Goal: Find specific page/section: Find specific page/section

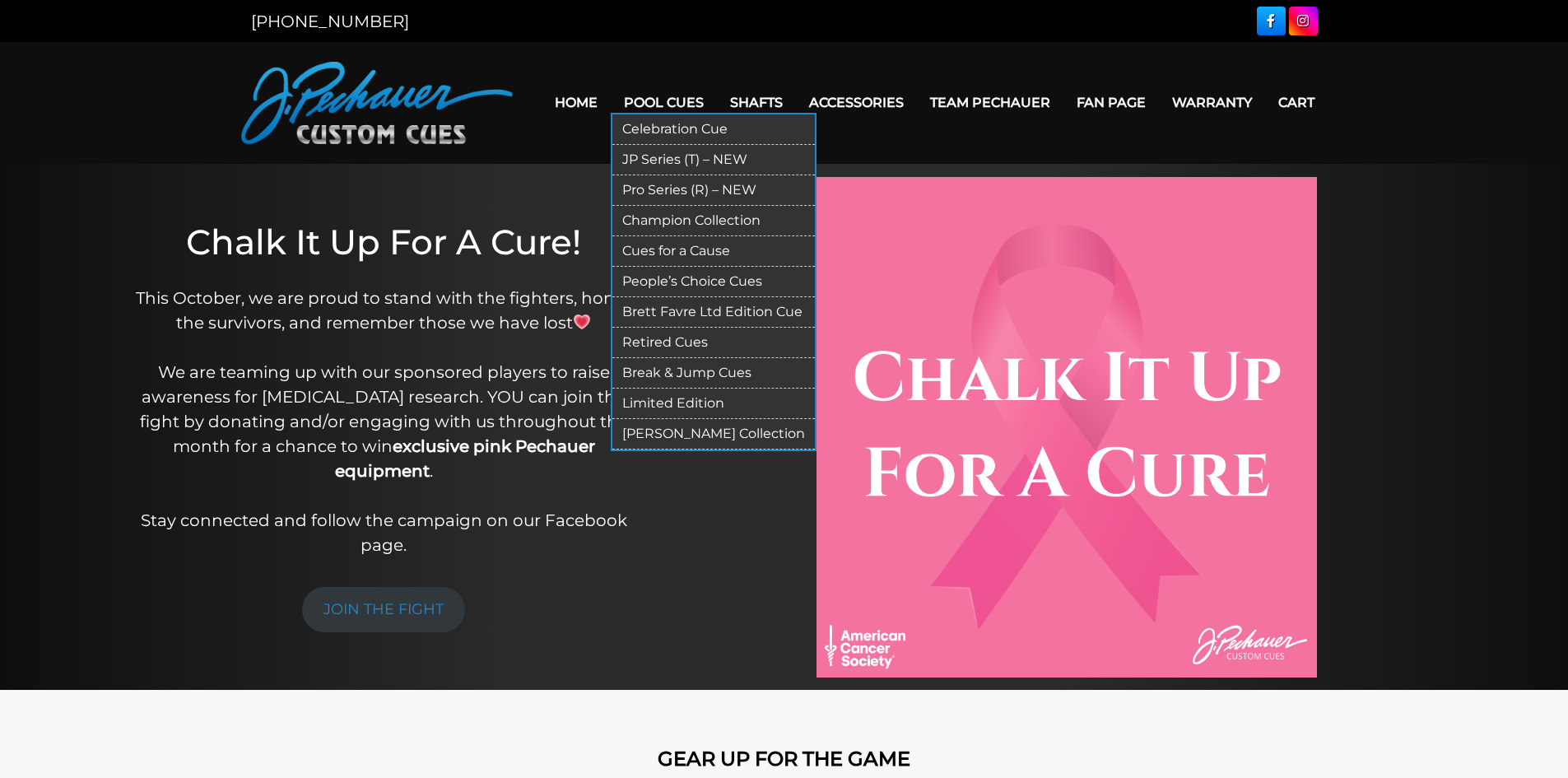
click at [670, 343] on link "Retired Cues" at bounding box center [713, 342] width 202 height 31
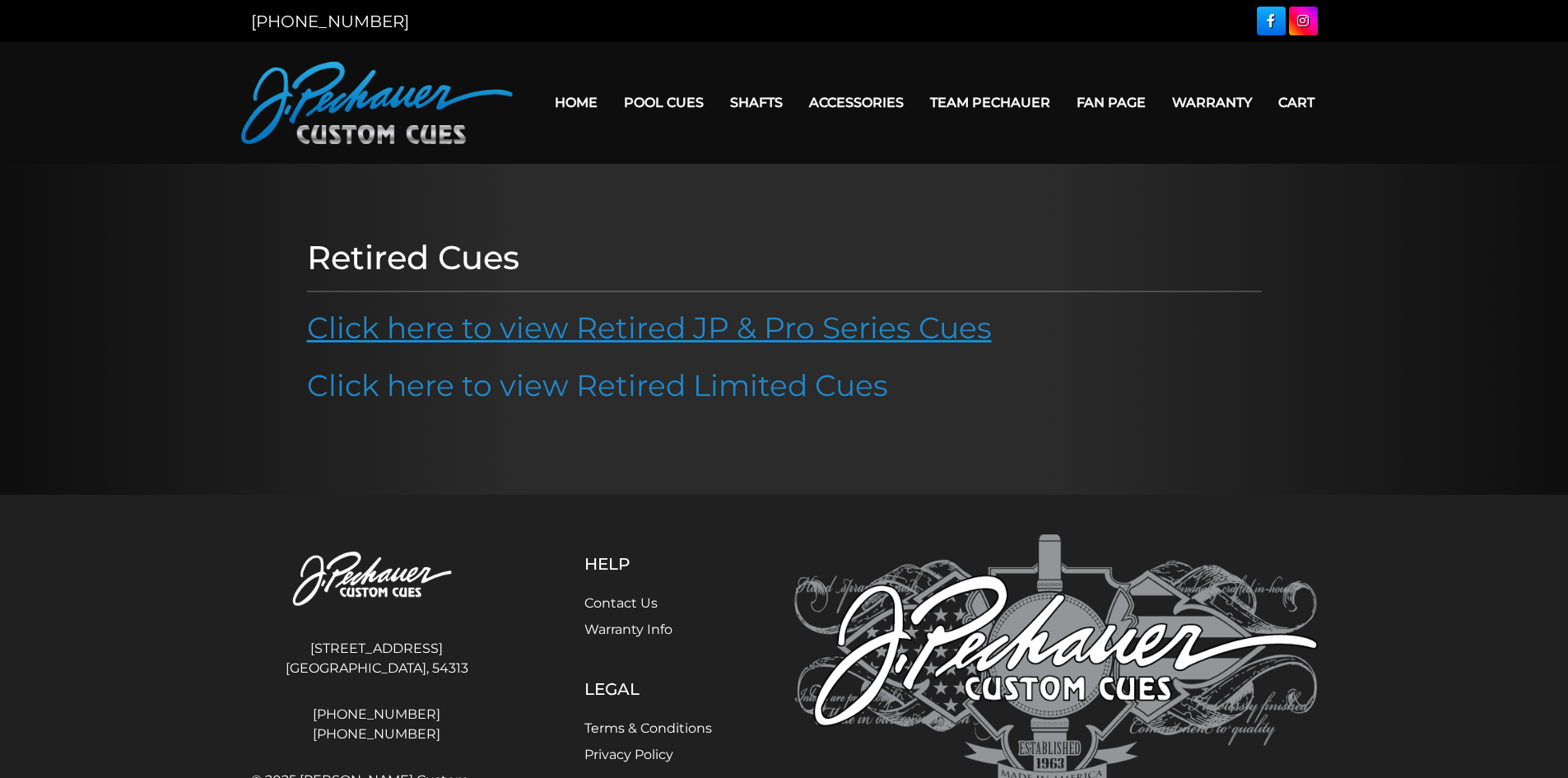
click at [597, 327] on link "Click here to view Retired JP & Pro Series Cues" at bounding box center [649, 327] width 685 height 36
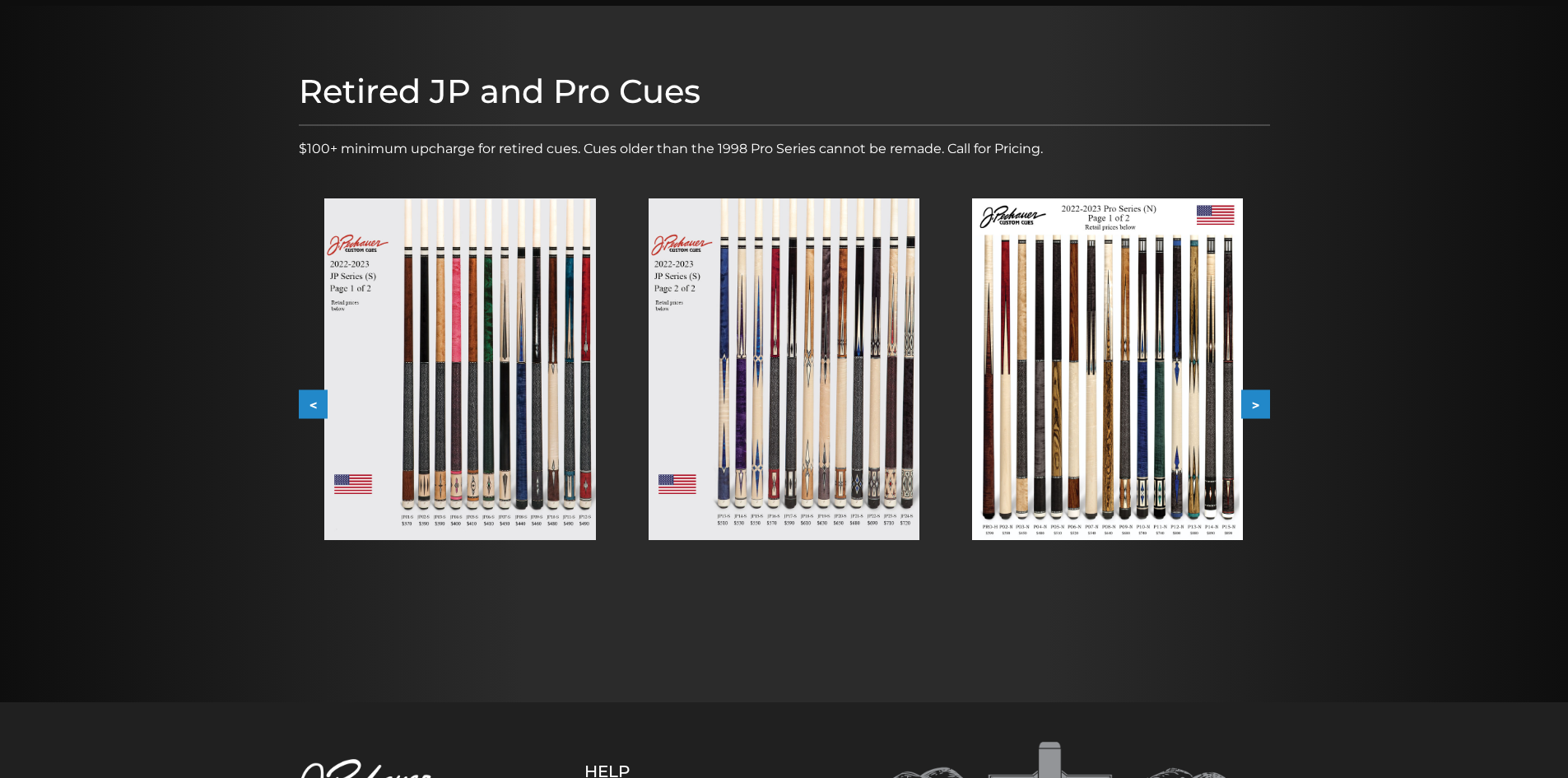
scroll to position [165, 0]
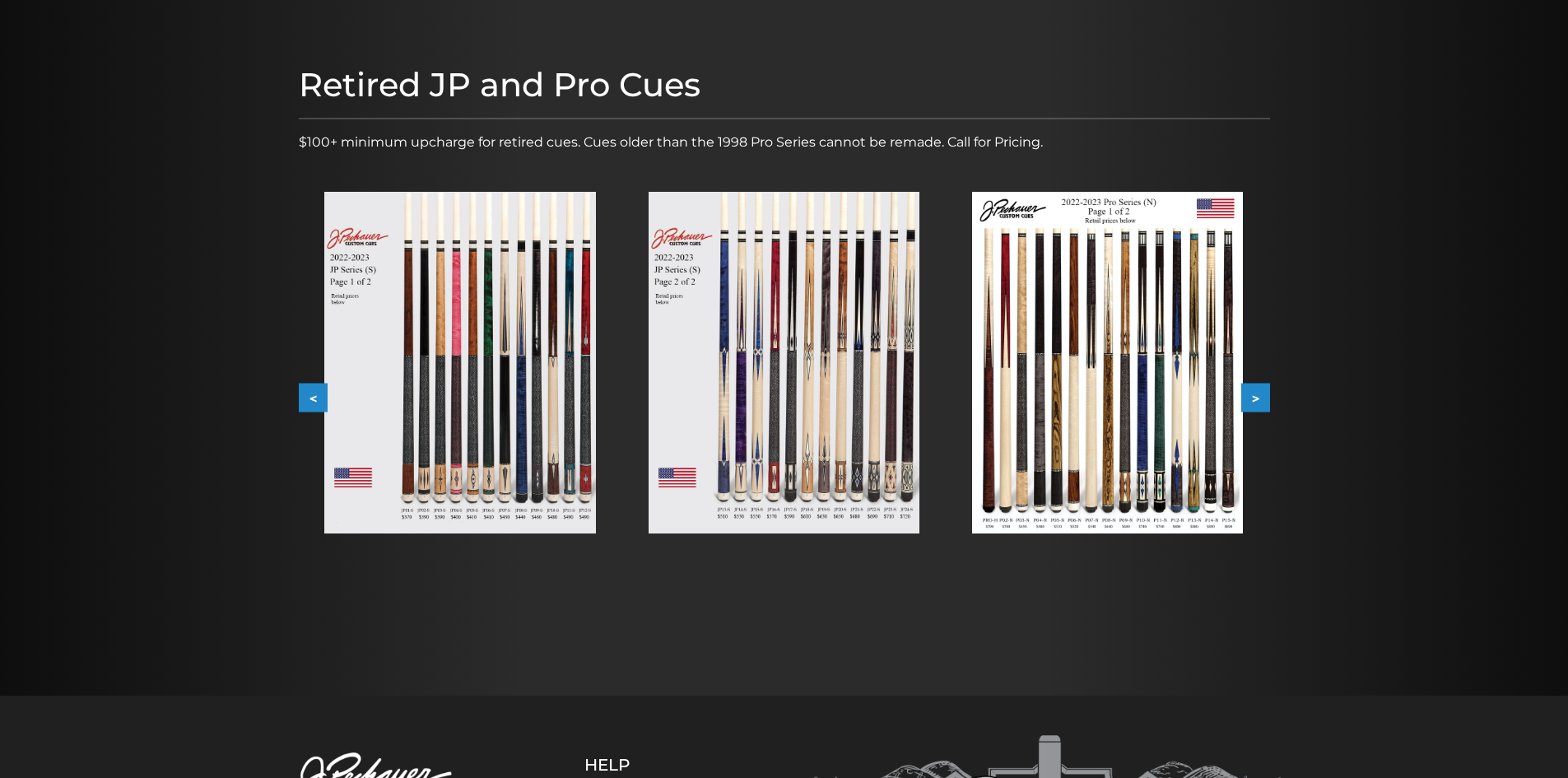
click at [1165, 401] on img at bounding box center [1107, 362] width 271 height 341
